Goal: Information Seeking & Learning: Learn about a topic

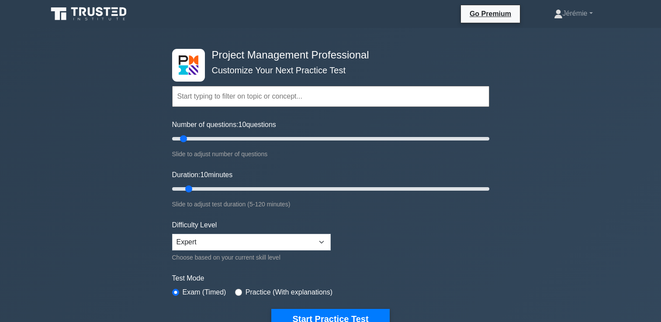
select select "expert"
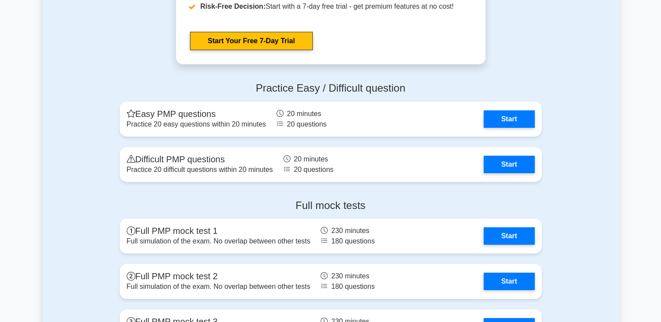
scroll to position [2979, 0]
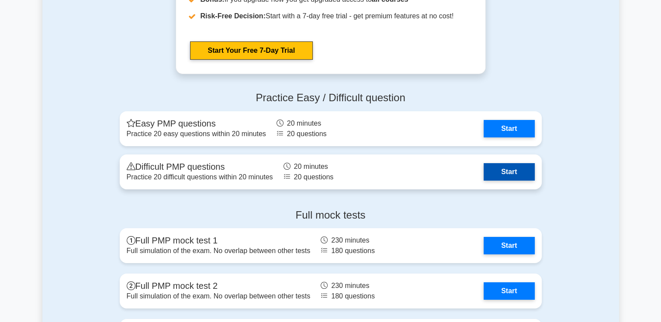
click at [493, 166] on link "Start" at bounding box center [508, 171] width 51 height 17
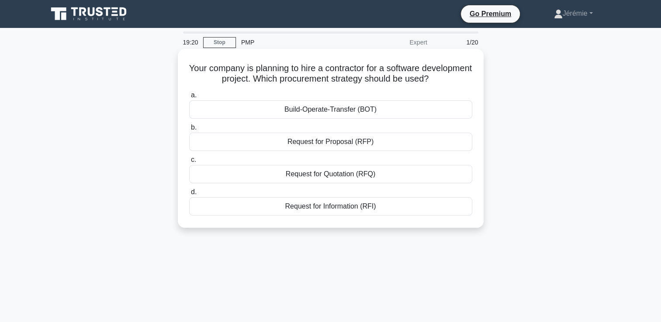
click at [376, 141] on div "Request for Proposal (RFP)" at bounding box center [330, 142] width 283 height 18
click at [189, 131] on input "b. Request for Proposal (RFP)" at bounding box center [189, 128] width 0 height 6
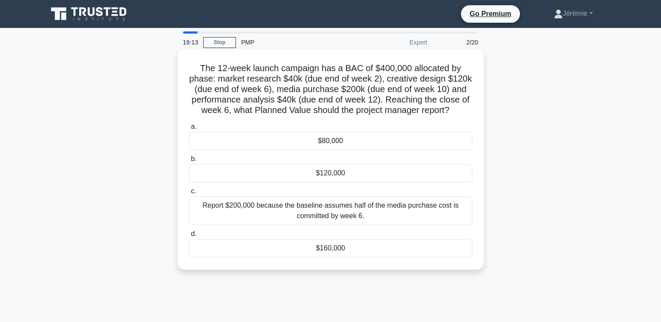
click at [465, 93] on h5 "The 12-week launch campaign has a BAC of $400,000 allocated by phase: market re…" at bounding box center [330, 89] width 285 height 53
click at [327, 250] on div "$160,000" at bounding box center [330, 248] width 283 height 18
click at [189, 237] on input "d. $160,000" at bounding box center [189, 234] width 0 height 6
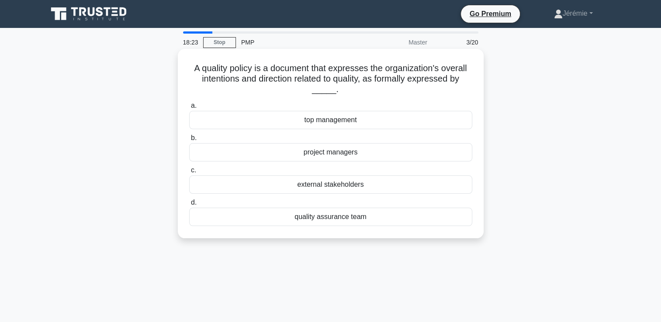
click at [334, 72] on h5 "A quality policy is a document that expresses the organization's overall intent…" at bounding box center [330, 79] width 285 height 32
drag, startPoint x: 334, startPoint y: 72, endPoint x: 324, endPoint y: 81, distance: 12.7
click at [324, 81] on h5 "A quality policy is a document that expresses the organization's overall intent…" at bounding box center [330, 79] width 285 height 32
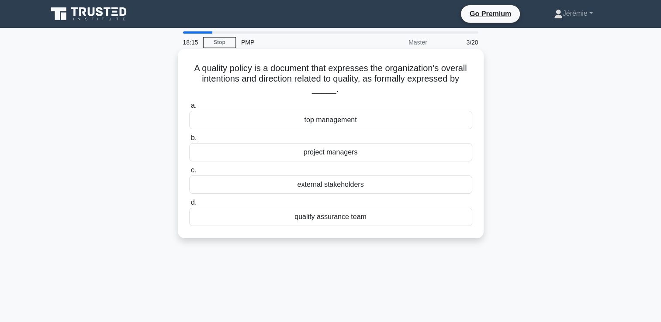
click at [357, 74] on h5 "A quality policy is a document that expresses the organization's overall intent…" at bounding box center [330, 79] width 285 height 32
drag, startPoint x: 357, startPoint y: 74, endPoint x: 331, endPoint y: 83, distance: 27.5
click at [331, 83] on h5 "A quality policy is a document that expresses the organization's overall intent…" at bounding box center [330, 79] width 285 height 32
click at [438, 66] on h5 "A quality policy is a document that expresses the organization's overall intent…" at bounding box center [330, 79] width 285 height 32
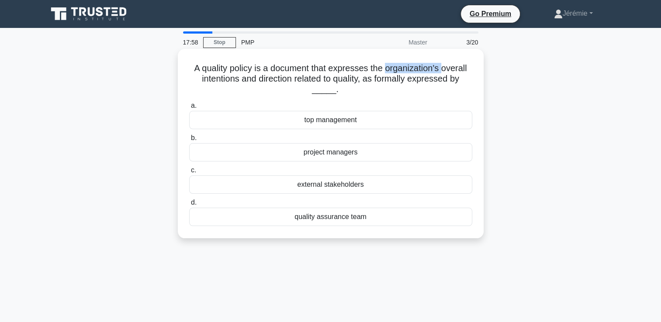
click at [438, 66] on h5 "A quality policy is a document that expresses the organization's overall intent…" at bounding box center [330, 79] width 285 height 32
click at [360, 76] on h5 "A quality policy is a document that expresses the organization's overall intent…" at bounding box center [330, 79] width 285 height 32
click at [229, 70] on h5 "A quality policy is a document that expresses the organization's overall intent…" at bounding box center [330, 79] width 285 height 32
click at [335, 121] on div "top management" at bounding box center [330, 120] width 283 height 18
click at [189, 109] on input "a. top management" at bounding box center [189, 106] width 0 height 6
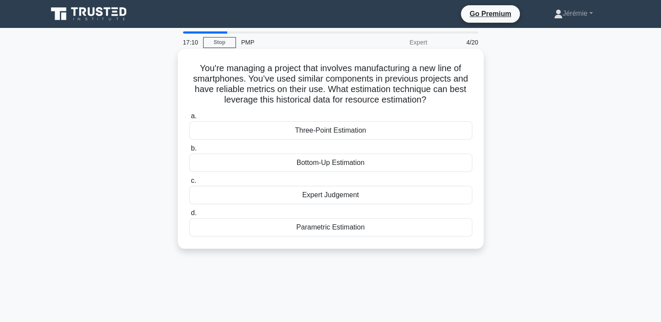
click at [359, 73] on h5 "You're managing a project that involves manufacturing a new line of smartphones…" at bounding box center [330, 84] width 285 height 43
drag, startPoint x: 359, startPoint y: 73, endPoint x: 359, endPoint y: 84, distance: 11.0
click at [359, 84] on h5 "You're managing a project that involves manufacturing a new line of smartphones…" at bounding box center [330, 84] width 285 height 43
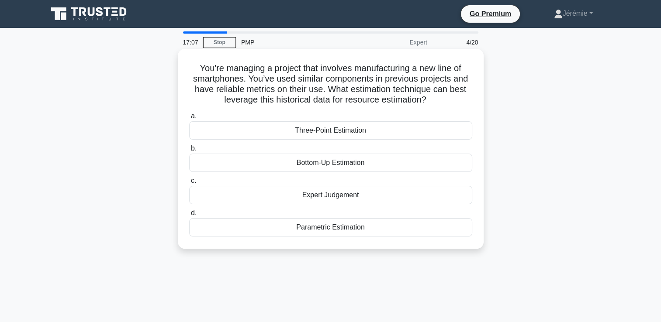
drag, startPoint x: 359, startPoint y: 84, endPoint x: 300, endPoint y: 93, distance: 58.7
click at [300, 93] on h5 "You're managing a project that involves manufacturing a new line of smartphones…" at bounding box center [330, 84] width 285 height 43
drag, startPoint x: 300, startPoint y: 93, endPoint x: 346, endPoint y: 102, distance: 46.3
click at [346, 102] on h5 "You're managing a project that involves manufacturing a new line of smartphones…" at bounding box center [330, 84] width 285 height 43
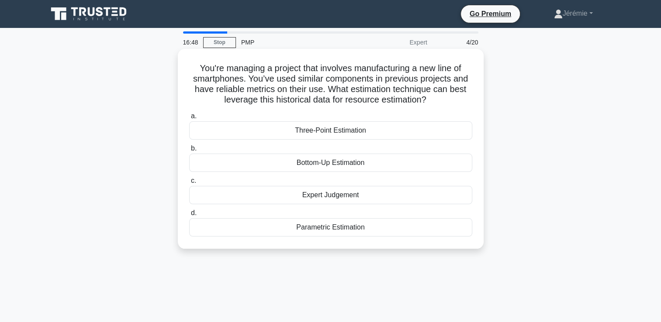
click at [372, 224] on div "Parametric Estimation" at bounding box center [330, 227] width 283 height 18
click at [189, 216] on input "d. Parametric Estimation" at bounding box center [189, 213] width 0 height 6
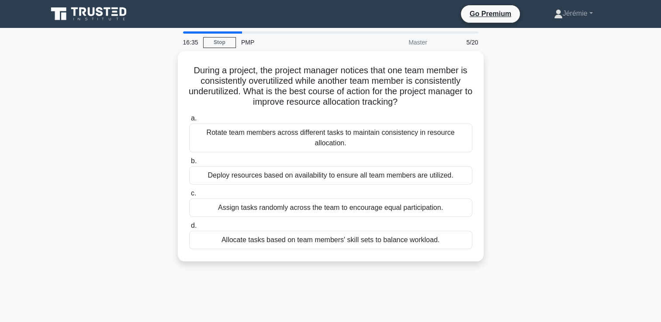
click at [499, 159] on div "During a project, the project manager notices that one team member is consisten…" at bounding box center [330, 161] width 576 height 221
click at [517, 235] on div "During a project, the project manager notices that one team member is consisten…" at bounding box center [330, 161] width 576 height 221
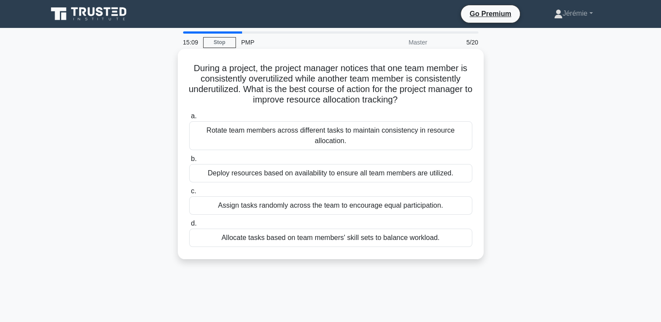
click at [447, 145] on div "Rotate team members across different tasks to maintain consistency in resource …" at bounding box center [330, 135] width 283 height 29
click at [189, 119] on input "a. Rotate team members across different tasks to maintain consistency in resour…" at bounding box center [189, 117] width 0 height 6
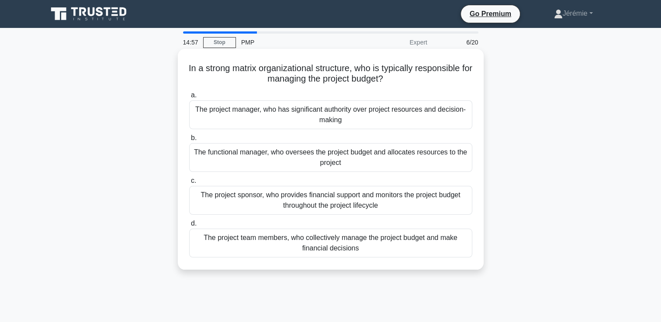
click at [323, 112] on div "The project manager, who has significant authority over project resources and d…" at bounding box center [330, 114] width 283 height 29
click at [189, 98] on input "a. The project manager, who has significant authority over project resources an…" at bounding box center [189, 96] width 0 height 6
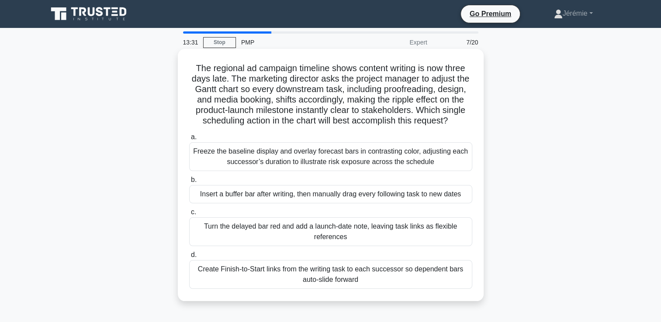
click at [329, 285] on div "Create Finish-to-Start links from the writing task to each successor so depende…" at bounding box center [330, 274] width 283 height 29
click at [189, 258] on input "d. Create Finish-to-Start links from the writing task to each successor so depe…" at bounding box center [189, 255] width 0 height 6
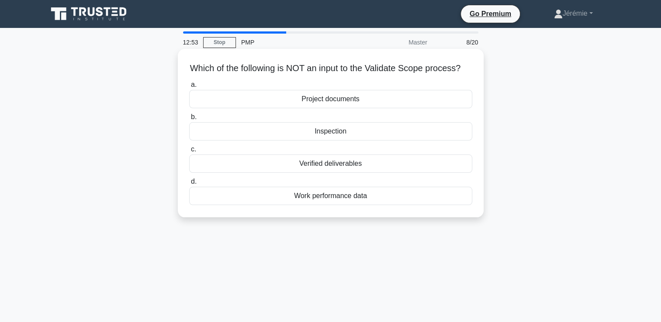
click at [364, 140] on div "Inspection" at bounding box center [330, 131] width 283 height 18
click at [189, 120] on input "b. Inspection" at bounding box center [189, 117] width 0 height 6
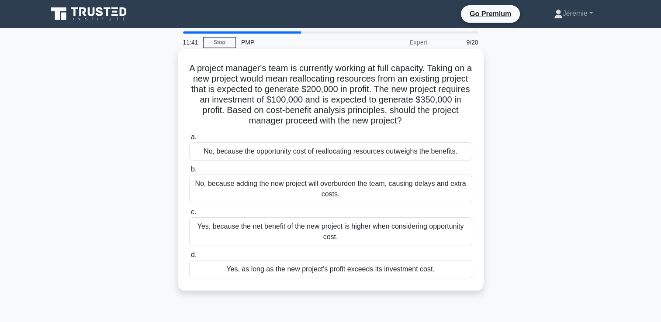
click at [336, 235] on div "Yes, because the net benefit of the new project is higher when considering oppo…" at bounding box center [330, 231] width 283 height 29
click at [189, 215] on input "c. Yes, because the net benefit of the new project is higher when considering o…" at bounding box center [189, 213] width 0 height 6
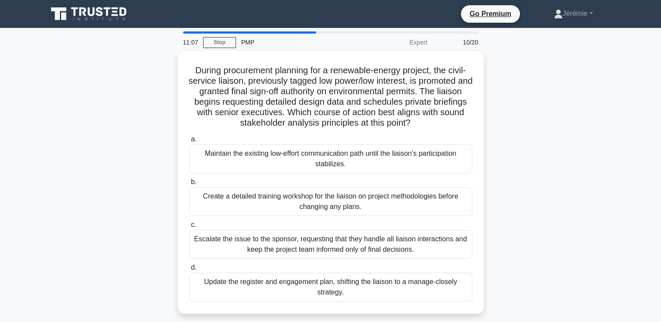
click at [154, 153] on div "During procurement planning for a renewable-energy project, the civil-service l…" at bounding box center [330, 187] width 576 height 273
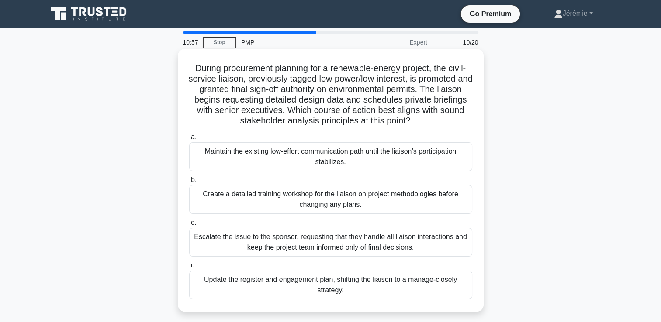
click at [306, 279] on div "Update the register and engagement plan, shifting the liaison to a manage-close…" at bounding box center [330, 285] width 283 height 29
click at [189, 269] on input "d. Update the register and engagement plan, shifting the liaison to a manage-cl…" at bounding box center [189, 266] width 0 height 6
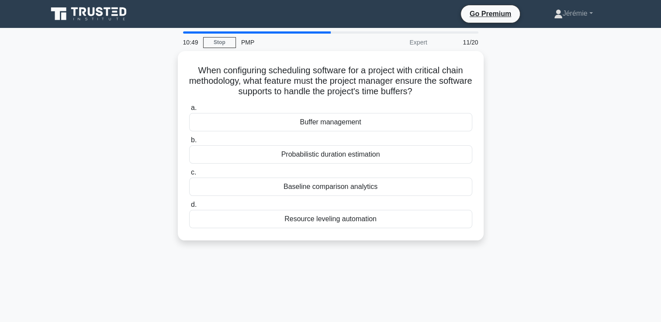
click at [631, 83] on main "10:49 Stop PMP Expert 11/20 When configuring scheduling software for a project …" at bounding box center [330, 250] width 661 height 444
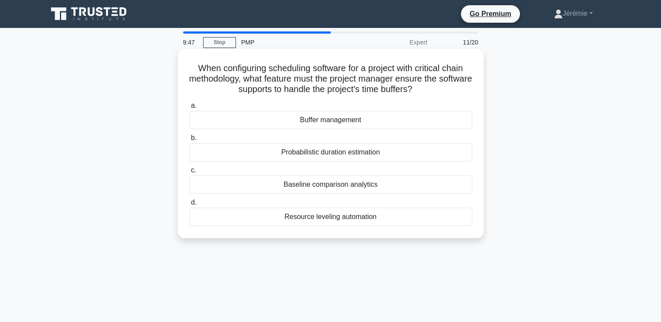
click at [440, 152] on div "Probabilistic duration estimation" at bounding box center [330, 152] width 283 height 18
click at [189, 141] on input "b. Probabilistic duration estimation" at bounding box center [189, 138] width 0 height 6
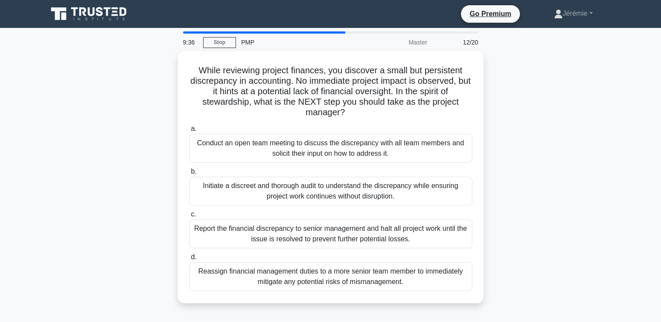
click at [137, 113] on div "While reviewing project finances, you discover a small but persistent discrepan…" at bounding box center [330, 182] width 576 height 263
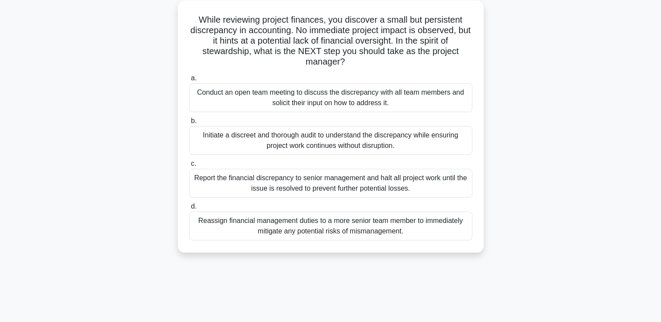
scroll to position [52, 0]
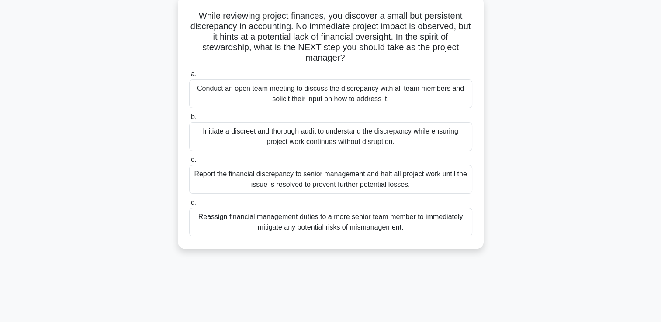
click at [337, 143] on div "Initiate a discreet and thorough audit to understand the discrepancy while ensu…" at bounding box center [330, 136] width 283 height 29
click at [189, 120] on input "b. Initiate a discreet and thorough audit to understand the discrepancy while e…" at bounding box center [189, 117] width 0 height 6
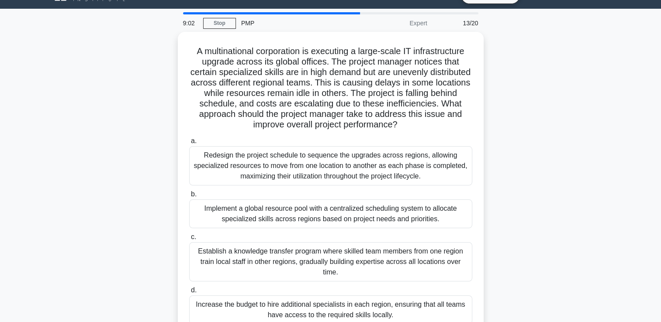
scroll to position [0, 0]
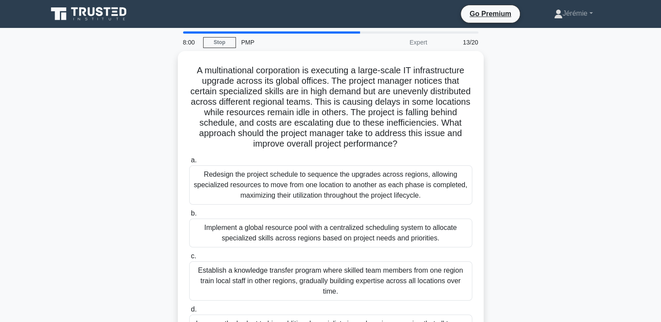
click at [144, 192] on div "A multinational corporation is executing a large-scale IT infrastructure upgrad…" at bounding box center [330, 208] width 576 height 315
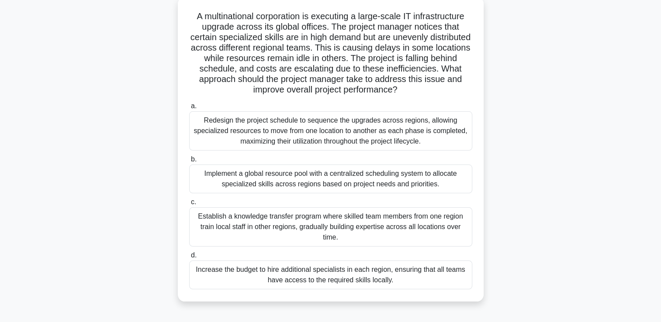
scroll to position [52, 0]
click at [313, 181] on div "Implement a global resource pool with a centralized scheduling system to alloca…" at bounding box center [330, 178] width 283 height 29
click at [189, 162] on input "b. Implement a global resource pool with a centralized scheduling system to all…" at bounding box center [189, 159] width 0 height 6
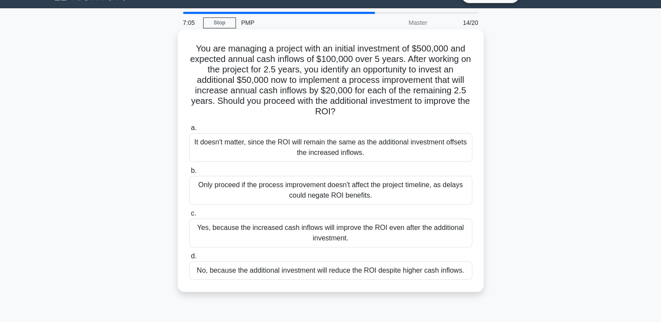
scroll to position [0, 0]
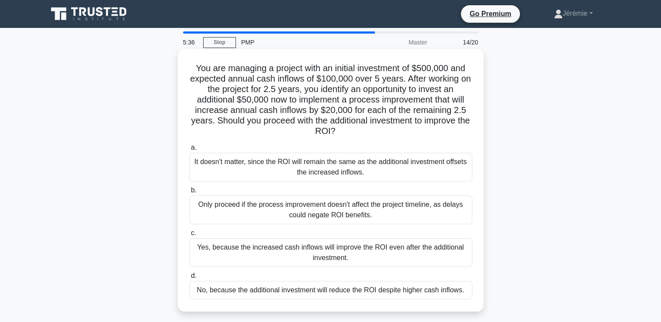
click at [460, 208] on div "Only proceed if the process improvement doesn't affect the project timeline, as…" at bounding box center [330, 210] width 283 height 29
click at [189, 193] on input "b. Only proceed if the process improvement doesn't affect the project timeline,…" at bounding box center [189, 191] width 0 height 6
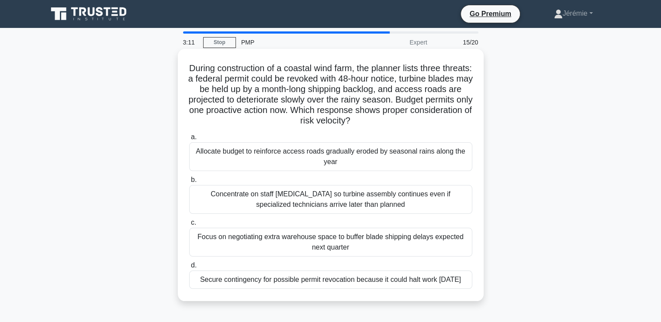
click at [400, 164] on div "Allocate budget to reinforce access roads gradually eroded by seasonal rains al…" at bounding box center [330, 156] width 283 height 29
click at [189, 140] on input "a. Allocate budget to reinforce access roads gradually eroded by seasonal rains…" at bounding box center [189, 138] width 0 height 6
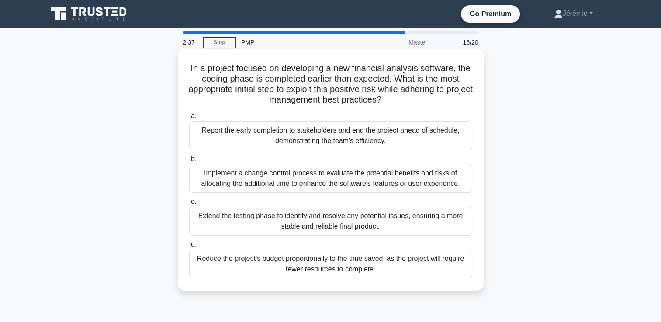
click at [353, 146] on div "Report the early completion to stakeholders and end the project ahead of schedu…" at bounding box center [330, 135] width 283 height 29
click at [189, 119] on input "a. Report the early completion to stakeholders and end the project ahead of sch…" at bounding box center [189, 117] width 0 height 6
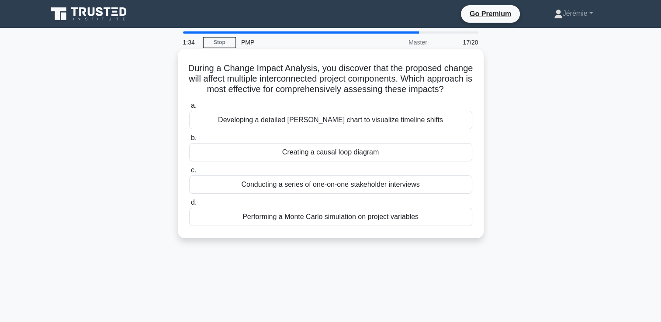
click at [419, 160] on div "Creating a causal loop diagram" at bounding box center [330, 152] width 283 height 18
click at [189, 141] on input "b. Creating a causal loop diagram" at bounding box center [189, 138] width 0 height 6
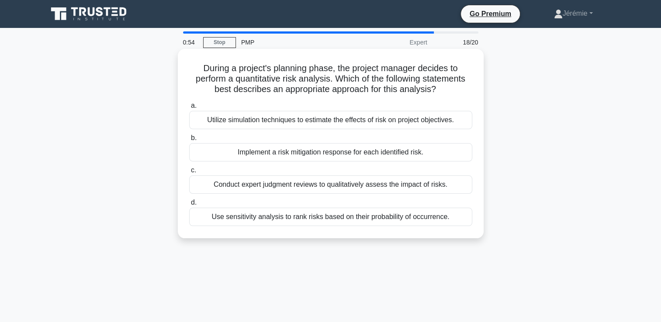
click at [436, 155] on div "Implement a risk mitigation response for each identified risk." at bounding box center [330, 152] width 283 height 18
click at [189, 141] on input "b. Implement a risk mitigation response for each identified risk." at bounding box center [189, 138] width 0 height 6
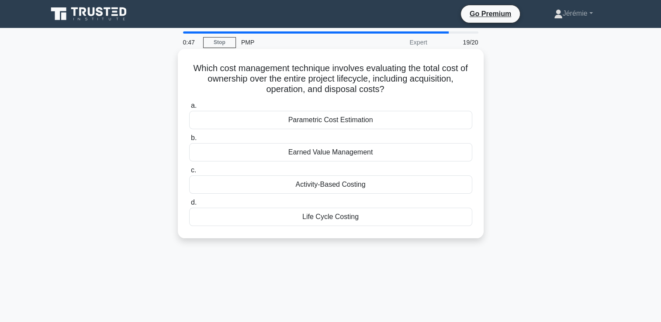
click at [350, 220] on div "Life Cycle Costing" at bounding box center [330, 217] width 283 height 18
click at [189, 206] on input "d. Life Cycle Costing" at bounding box center [189, 203] width 0 height 6
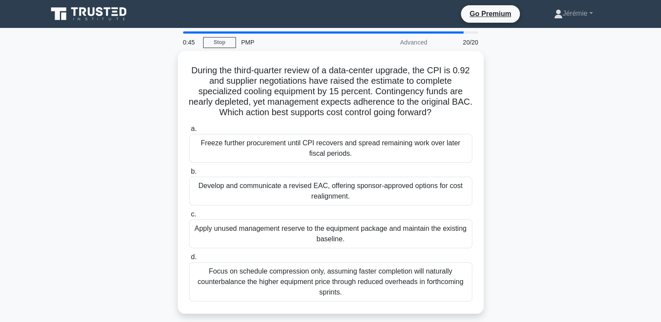
click at [519, 137] on div "During the third-quarter review of a data-center upgrade, the CPI is 0.92 and s…" at bounding box center [330, 187] width 576 height 273
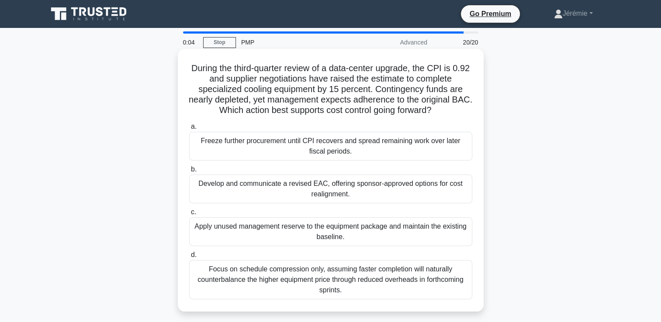
click at [407, 277] on div "Focus on schedule compression only, assuming faster completion will naturally c…" at bounding box center [330, 279] width 283 height 39
click at [189, 258] on input "d. Focus on schedule compression only, assuming faster completion will naturall…" at bounding box center [189, 255] width 0 height 6
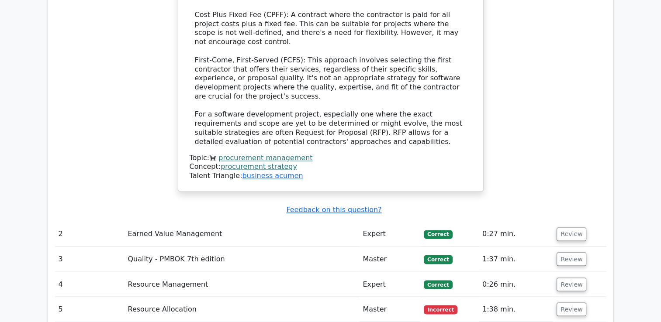
scroll to position [1418, 0]
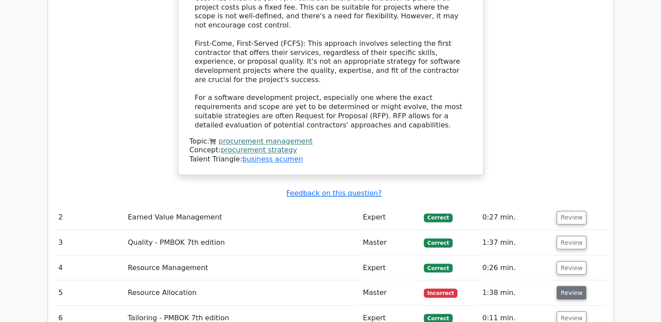
click at [566, 286] on button "Review" at bounding box center [571, 293] width 30 height 14
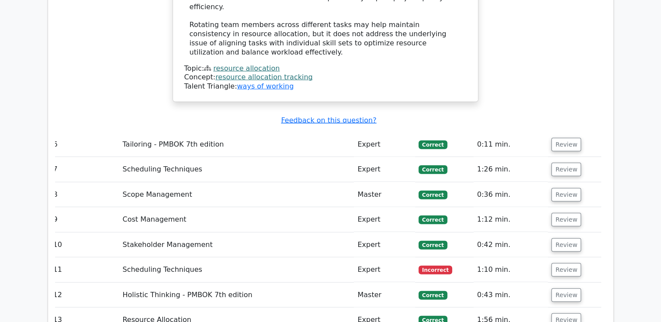
scroll to position [2030, 0]
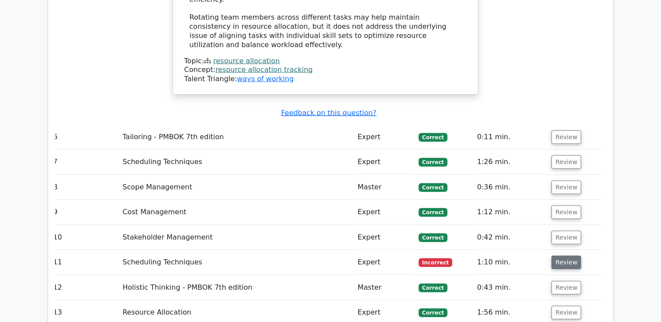
click at [569, 256] on button "Review" at bounding box center [566, 263] width 30 height 14
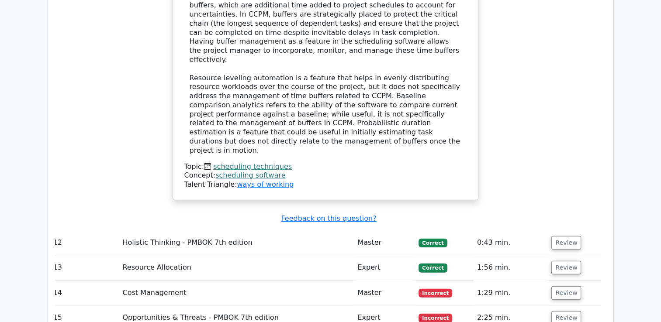
scroll to position [2554, 0]
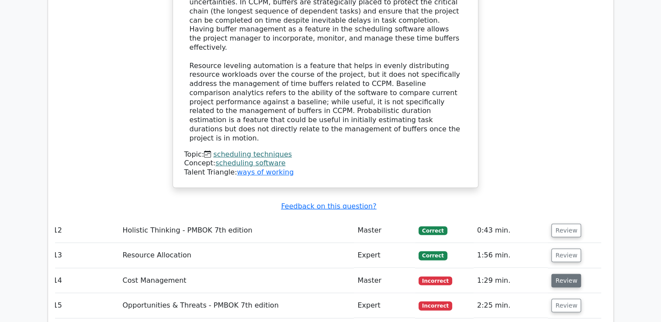
click at [570, 274] on button "Review" at bounding box center [566, 281] width 30 height 14
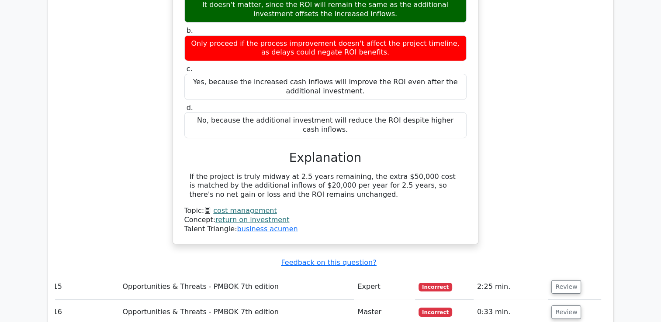
scroll to position [2956, 0]
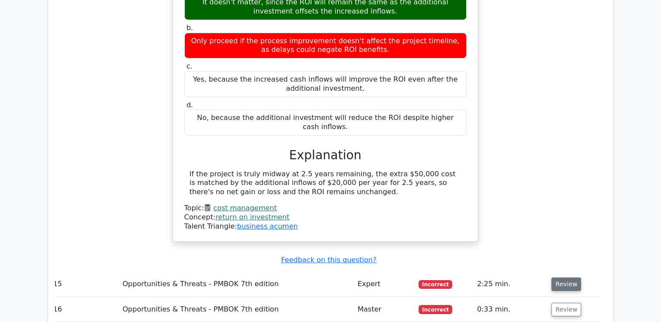
click at [568, 278] on button "Review" at bounding box center [566, 285] width 30 height 14
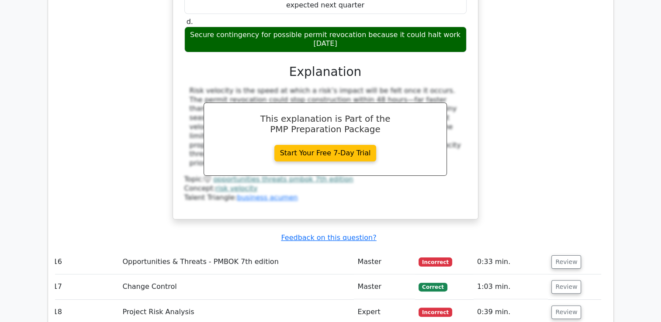
scroll to position [3445, 0]
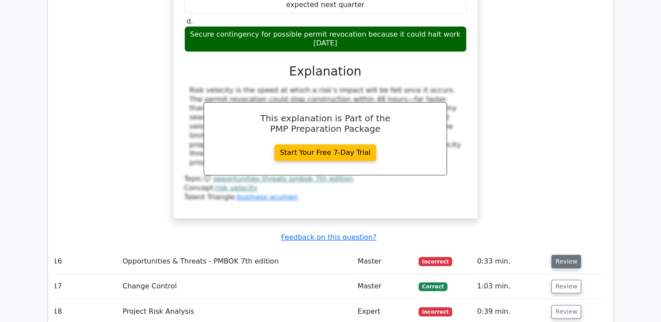
click at [568, 255] on button "Review" at bounding box center [566, 262] width 30 height 14
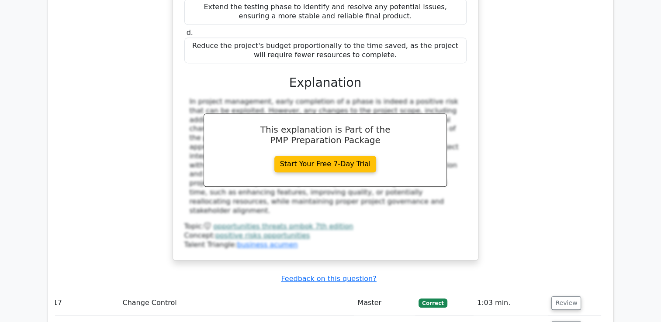
scroll to position [3969, 0]
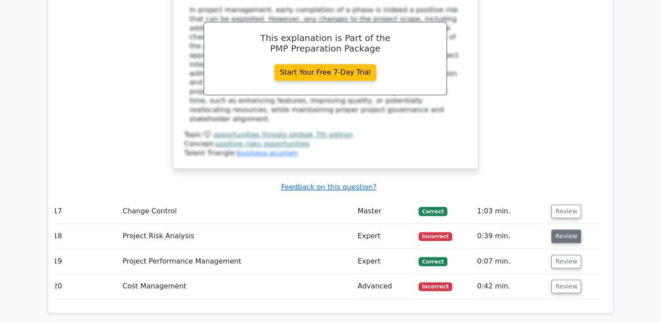
click at [576, 230] on button "Review" at bounding box center [566, 237] width 30 height 14
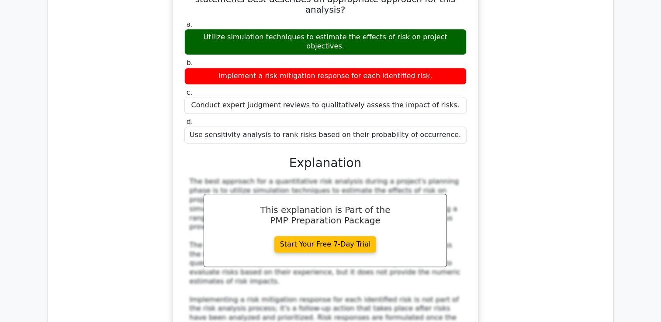
scroll to position [4266, 0]
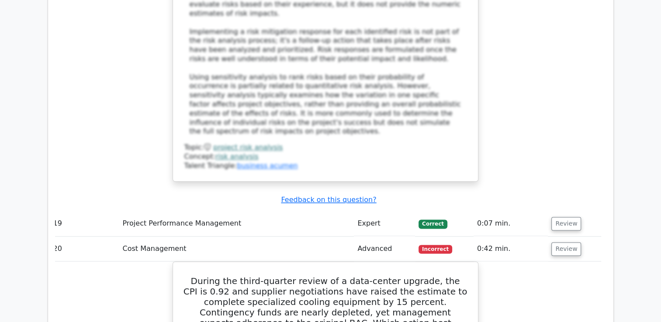
scroll to position [0, 0]
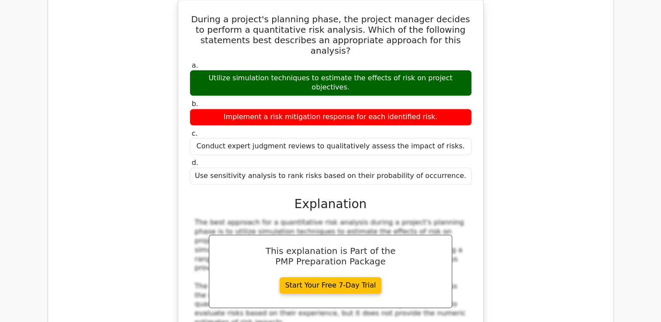
scroll to position [4178, 0]
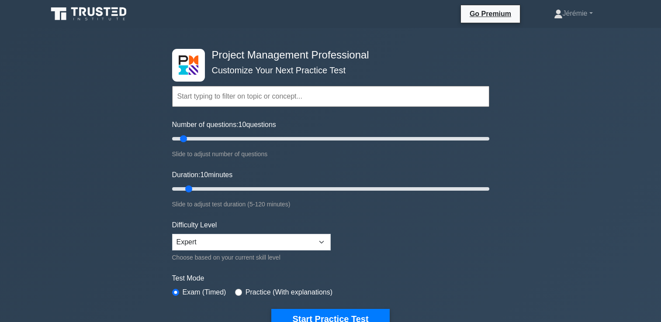
select select "expert"
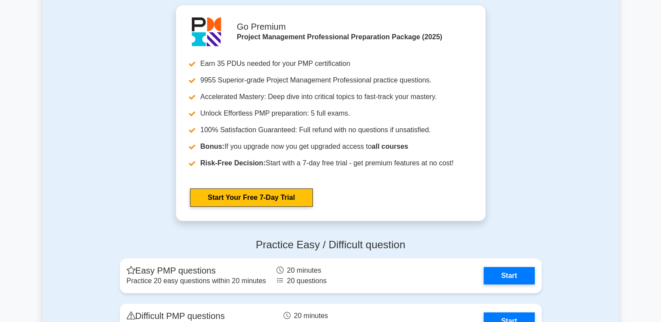
scroll to position [2979, 0]
